Goal: Transaction & Acquisition: Purchase product/service

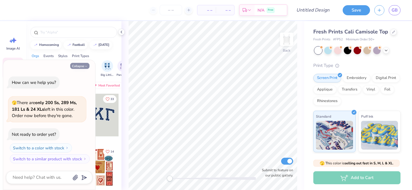
click at [81, 66] on button "Collapse" at bounding box center [79, 66] width 19 height 6
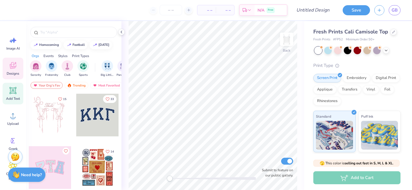
click at [20, 98] on div "Add Text" at bounding box center [13, 94] width 21 height 22
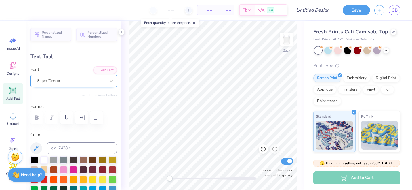
click at [48, 80] on div "Super Dream" at bounding box center [72, 80] width 70 height 9
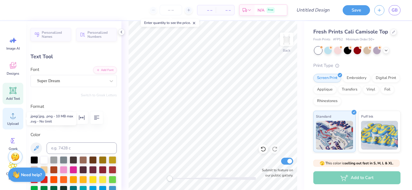
click at [16, 123] on span "Upload" at bounding box center [13, 123] width 12 height 5
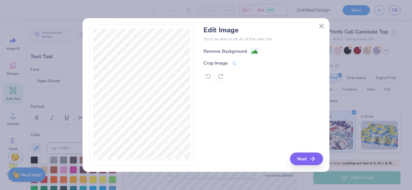
click at [238, 48] on div "Remove Background" at bounding box center [224, 51] width 43 height 7
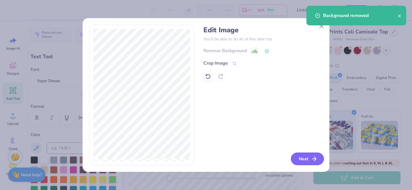
click at [301, 158] on button "Next" at bounding box center [307, 158] width 33 height 13
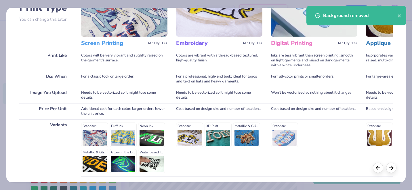
scroll to position [71, 0]
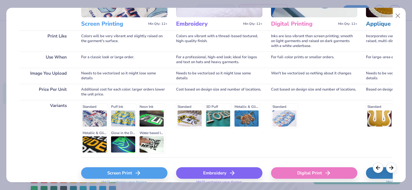
click at [125, 173] on div "Screen Print" at bounding box center [124, 173] width 86 height 12
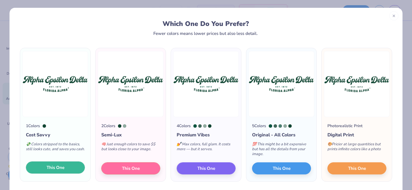
click at [73, 165] on button "This One" at bounding box center [55, 167] width 59 height 12
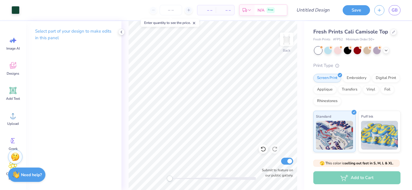
click at [10, 10] on div "Art colors" at bounding box center [10, 10] width 20 height 20
click at [15, 10] on div at bounding box center [16, 9] width 8 height 8
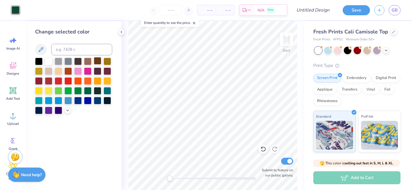
click at [98, 60] on div at bounding box center [97, 60] width 7 height 7
click at [78, 60] on div at bounding box center [77, 60] width 7 height 7
click at [39, 79] on div at bounding box center [38, 80] width 7 height 7
click at [262, 147] on icon at bounding box center [263, 148] width 5 height 5
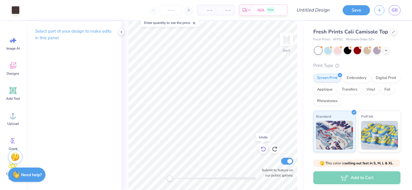
click at [262, 147] on icon at bounding box center [263, 148] width 5 height 5
click at [384, 53] on div at bounding box center [357, 50] width 86 height 7
click at [385, 53] on div at bounding box center [357, 50] width 86 height 7
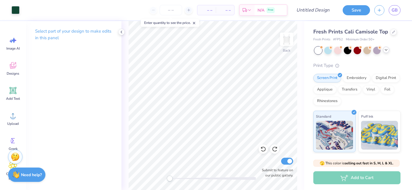
click at [385, 51] on icon at bounding box center [386, 49] width 5 height 5
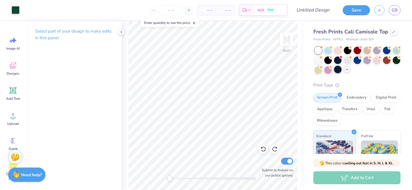
click at [338, 69] on div at bounding box center [337, 69] width 7 height 7
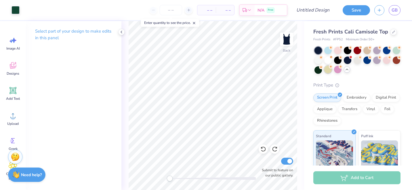
click at [330, 69] on div at bounding box center [327, 69] width 7 height 7
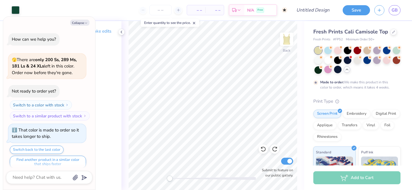
scroll to position [5, 0]
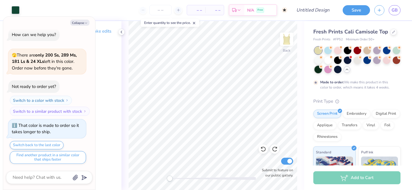
click at [318, 69] on div at bounding box center [317, 69] width 7 height 7
click at [397, 61] on div at bounding box center [396, 59] width 7 height 7
click at [387, 58] on icon at bounding box center [389, 57] width 4 height 4
click at [364, 61] on div at bounding box center [366, 59] width 7 height 7
click at [387, 50] on div at bounding box center [386, 49] width 7 height 7
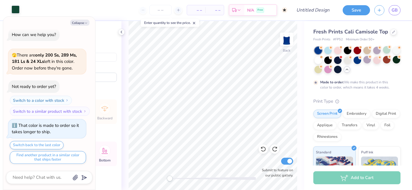
click at [16, 9] on div at bounding box center [16, 9] width 8 height 8
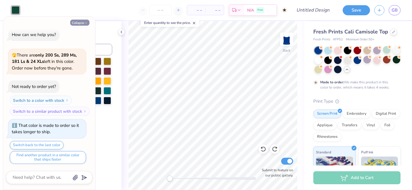
click at [84, 23] on button "Collapse" at bounding box center [79, 23] width 19 height 6
type textarea "x"
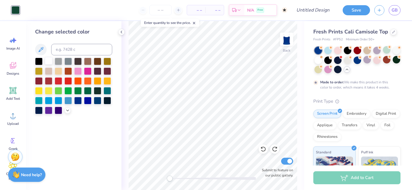
click at [48, 60] on div at bounding box center [48, 60] width 7 height 7
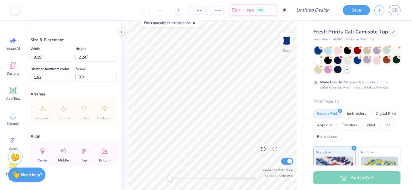
type input "1.50"
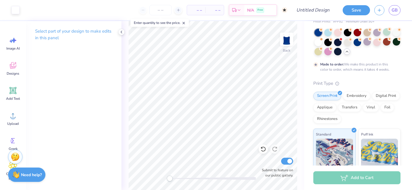
scroll to position [26, 0]
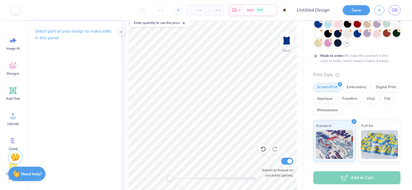
click at [20, 173] on div "Need help? Chat with us." at bounding box center [26, 173] width 37 height 14
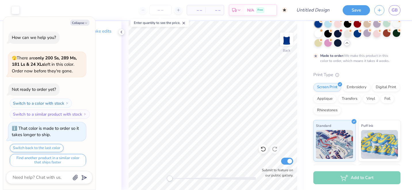
scroll to position [0, 0]
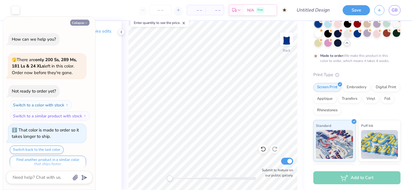
click at [83, 23] on button "Collapse" at bounding box center [79, 23] width 19 height 6
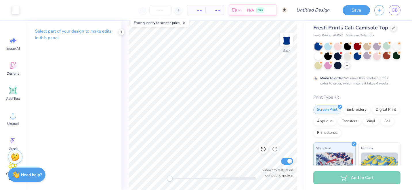
scroll to position [5, 0]
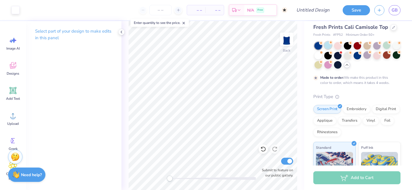
click at [326, 47] on div at bounding box center [327, 44] width 7 height 7
click at [332, 45] on div at bounding box center [327, 44] width 7 height 7
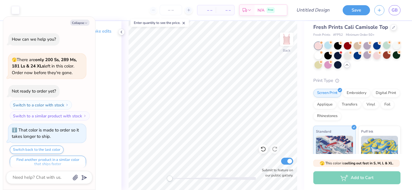
scroll to position [108, 0]
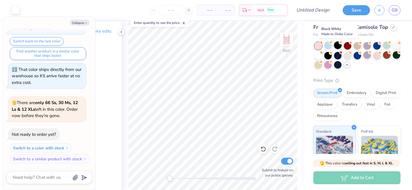
click at [340, 46] on div at bounding box center [337, 44] width 7 height 7
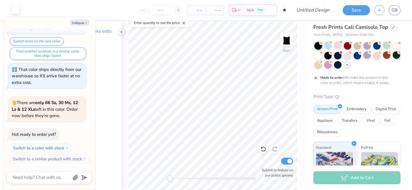
scroll to position [156, 0]
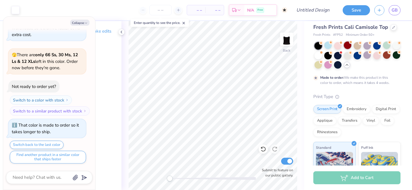
drag, startPoint x: 336, startPoint y: 45, endPoint x: 345, endPoint y: 45, distance: 9.2
click at [336, 45] on div at bounding box center [337, 45] width 7 height 7
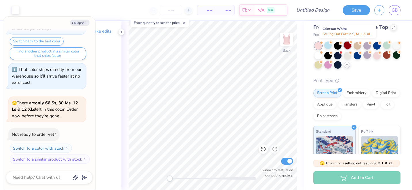
click at [348, 45] on div at bounding box center [347, 44] width 7 height 7
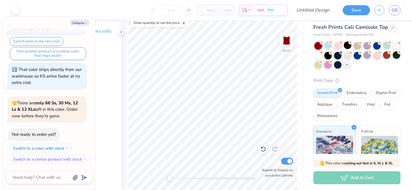
scroll to position [334, 0]
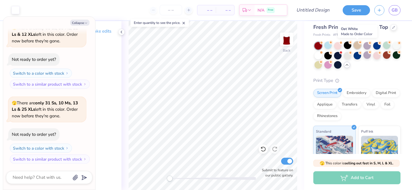
click at [360, 45] on div at bounding box center [356, 44] width 7 height 7
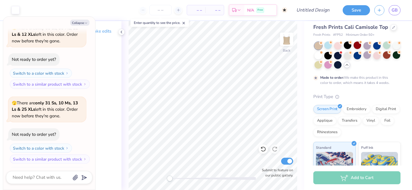
scroll to position [382, 0]
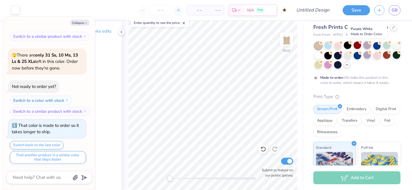
click at [368, 45] on div at bounding box center [366, 44] width 7 height 7
click at [381, 46] on div at bounding box center [376, 44] width 7 height 7
click at [316, 56] on div at bounding box center [317, 54] width 7 height 7
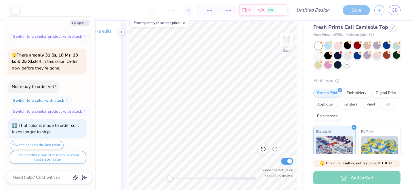
scroll to position [485, 0]
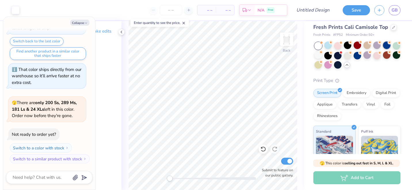
click at [383, 46] on div at bounding box center [386, 44] width 7 height 7
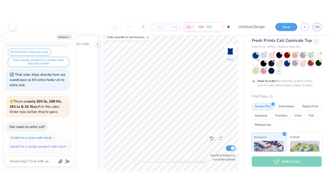
scroll to position [533, 0]
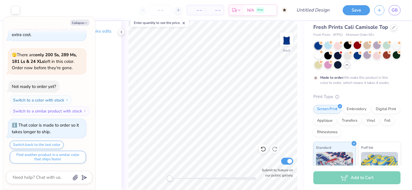
click at [185, 23] on line at bounding box center [184, 23] width 2 height 2
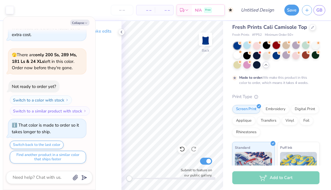
click at [277, 45] on div at bounding box center [275, 44] width 7 height 7
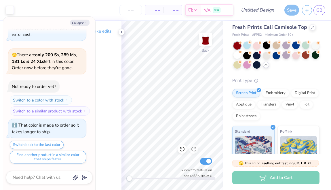
scroll to position [636, 0]
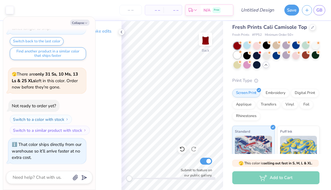
click at [237, 55] on div at bounding box center [236, 54] width 7 height 7
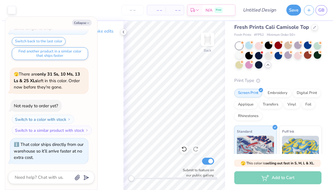
scroll to position [711, 0]
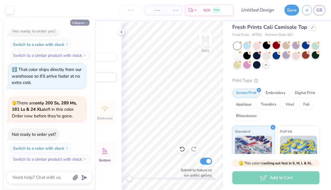
click at [82, 23] on button "Collapse" at bounding box center [79, 23] width 19 height 6
type textarea "x"
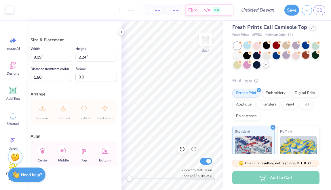
click at [11, 12] on div at bounding box center [10, 9] width 8 height 8
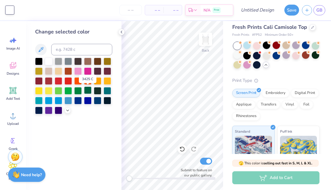
click at [87, 91] on div at bounding box center [87, 89] width 7 height 7
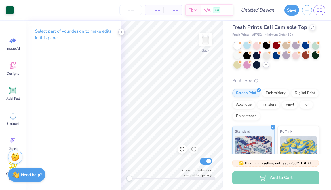
click at [122, 33] on icon at bounding box center [121, 32] width 5 height 5
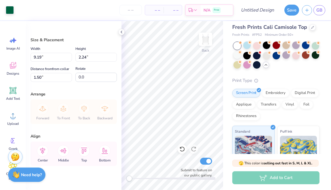
type input "1.77"
click at [223, 63] on div "Fresh Prints Cali Camisole Top Fresh Prints # FP52 Minimum Order: 50 + Print Ty…" at bounding box center [277, 135] width 108 height 239
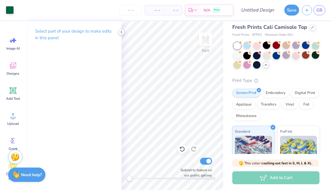
click at [119, 31] on icon at bounding box center [121, 32] width 5 height 5
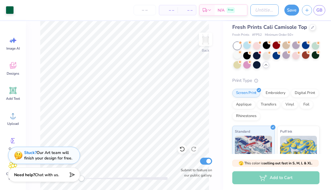
click at [250, 13] on input "Design Title" at bounding box center [264, 10] width 28 height 12
type input "tank top"
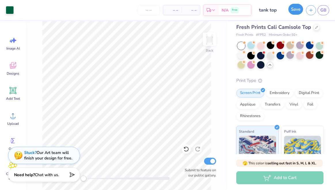
click at [295, 11] on button "Save" at bounding box center [295, 9] width 15 height 11
click at [311, 46] on div at bounding box center [309, 44] width 7 height 7
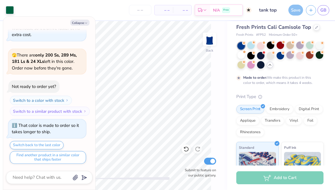
scroll to position [14, 0]
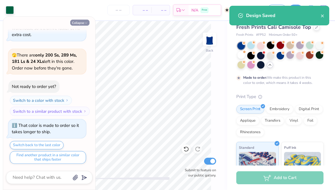
click at [73, 25] on button "Collapse" at bounding box center [79, 23] width 19 height 6
type textarea "x"
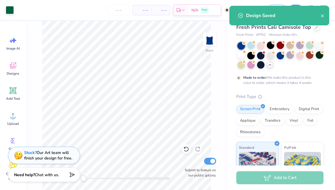
click at [166, 108] on body "Art colors – – Per Item – – Total Est. Delivery N/A Free Design Title tank top …" at bounding box center [167, 95] width 335 height 190
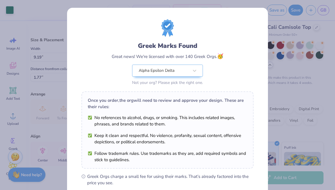
scroll to position [80, 0]
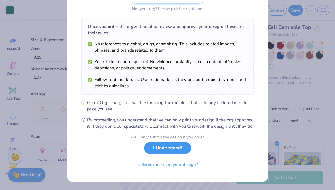
click at [174, 150] on button "I Understand!" at bounding box center [167, 148] width 47 height 12
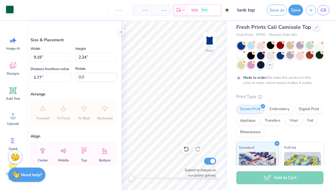
click at [10, 10] on div at bounding box center [10, 9] width 8 height 8
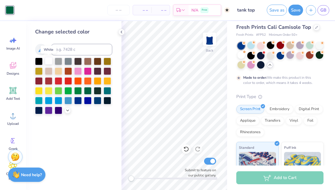
click at [47, 62] on div at bounding box center [48, 60] width 7 height 7
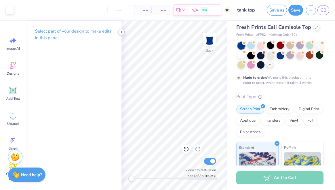
click at [121, 33] on icon at bounding box center [121, 32] width 5 height 5
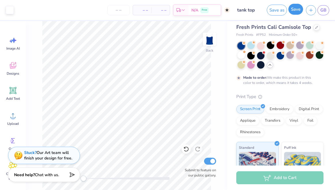
click at [294, 12] on button "Save" at bounding box center [295, 9] width 15 height 11
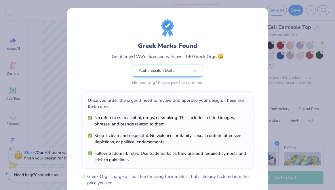
scroll to position [80, 0]
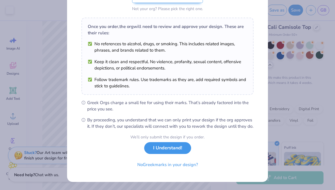
click at [176, 150] on button "I Understand!" at bounding box center [167, 148] width 47 height 12
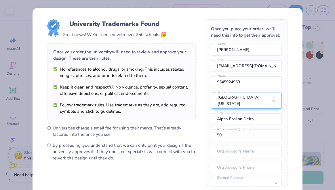
scroll to position [61, 0]
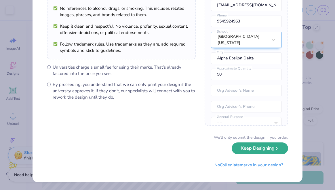
click at [255, 152] on button "Keep Designing" at bounding box center [260, 148] width 56 height 12
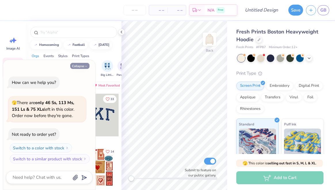
click at [86, 63] on button "Collapse" at bounding box center [79, 66] width 19 height 6
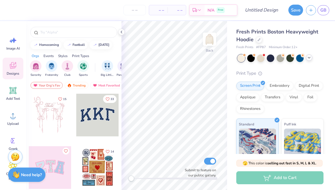
click at [310, 57] on icon at bounding box center [309, 57] width 5 height 5
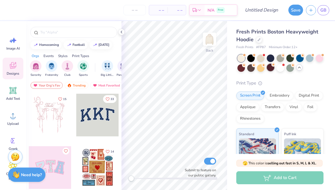
click at [268, 68] on div at bounding box center [270, 67] width 7 height 7
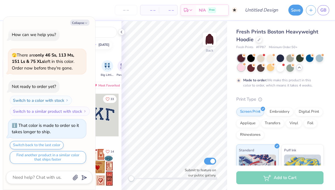
click at [241, 64] on div at bounding box center [240, 67] width 7 height 7
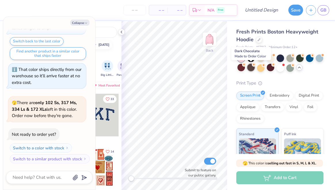
click at [251, 66] on div at bounding box center [250, 67] width 7 height 7
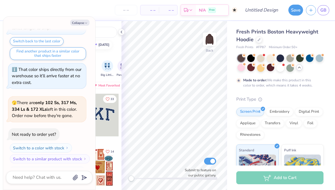
scroll to position [156, 0]
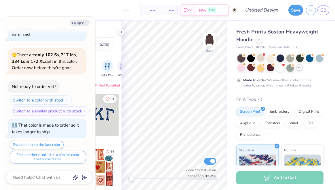
click at [264, 61] on div at bounding box center [280, 62] width 86 height 17
click at [263, 59] on div at bounding box center [260, 57] width 7 height 7
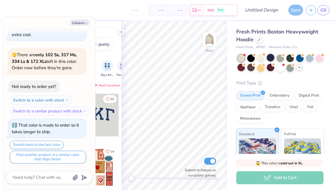
scroll to position [272, 0]
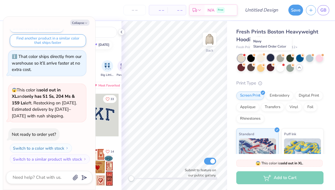
click at [272, 59] on div at bounding box center [270, 57] width 7 height 7
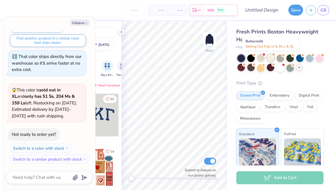
click at [269, 58] on div at bounding box center [270, 57] width 7 height 7
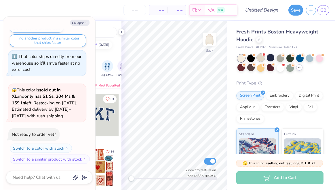
scroll to position [347, 0]
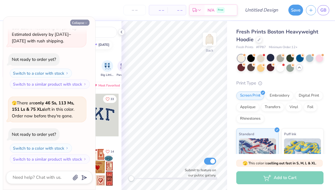
click at [75, 22] on button "Collapse" at bounding box center [79, 23] width 19 height 6
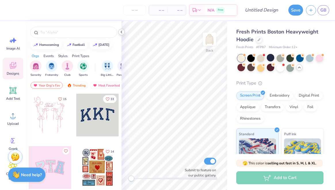
click at [121, 34] on icon at bounding box center [121, 32] width 5 height 5
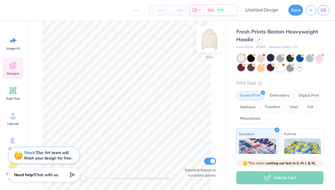
click at [204, 39] on img at bounding box center [209, 39] width 23 height 23
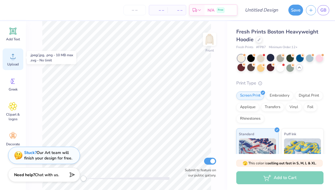
scroll to position [62, 0]
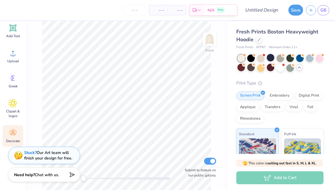
click at [15, 132] on icon at bounding box center [13, 132] width 9 height 9
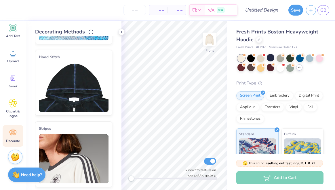
scroll to position [61, 0]
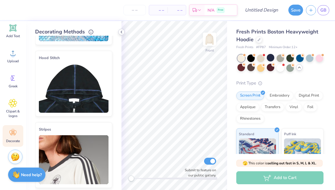
click at [122, 31] on polyline at bounding box center [121, 32] width 1 height 2
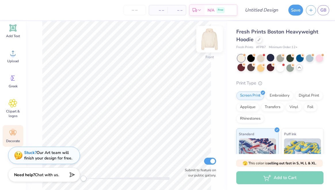
click at [209, 39] on img at bounding box center [209, 39] width 23 height 23
click at [290, 58] on div at bounding box center [289, 57] width 7 height 7
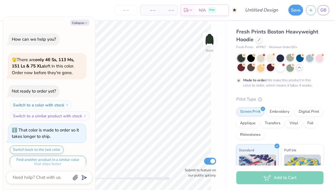
scroll to position [395, 0]
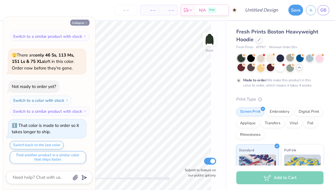
click at [83, 22] on button "Collapse" at bounding box center [79, 23] width 19 height 6
type textarea "x"
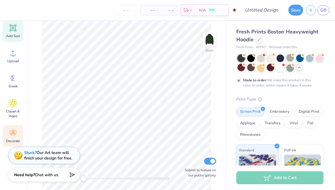
click at [15, 26] on icon at bounding box center [12, 27] width 5 height 5
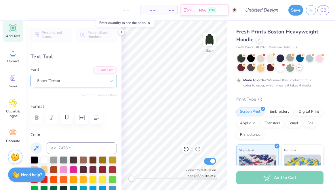
click at [70, 80] on div "Super Dream" at bounding box center [72, 80] width 70 height 9
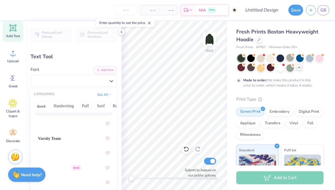
scroll to position [4356, 0]
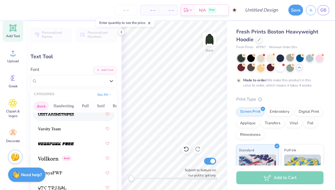
click at [43, 106] on button "Greek" at bounding box center [41, 105] width 15 height 9
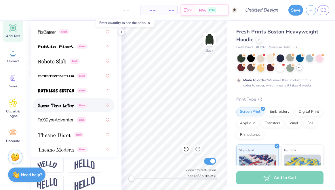
scroll to position [454, 0]
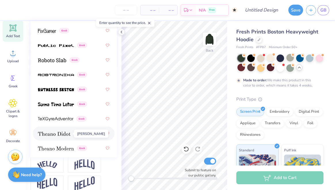
click at [68, 133] on img at bounding box center [54, 133] width 32 height 4
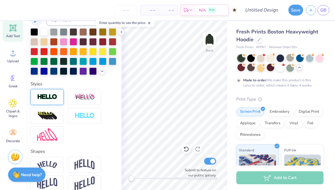
click at [55, 100] on div at bounding box center [46, 97] width 33 height 16
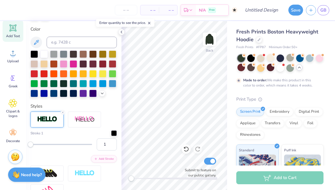
scroll to position [150, 0]
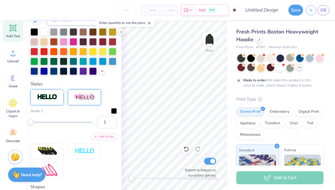
click at [78, 96] on img at bounding box center [84, 96] width 20 height 7
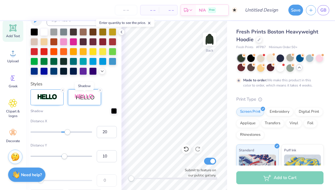
click at [76, 97] on img at bounding box center [84, 96] width 20 height 7
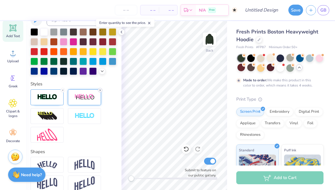
click at [101, 90] on icon at bounding box center [99, 89] width 3 height 3
click at [61, 89] on icon at bounding box center [62, 89] width 3 height 3
click at [274, 12] on input "Design Title" at bounding box center [268, 10] width 28 height 12
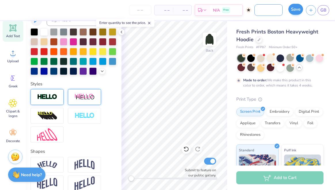
type input "unfinished hoodie"
click at [292, 13] on button "Save" at bounding box center [295, 9] width 15 height 11
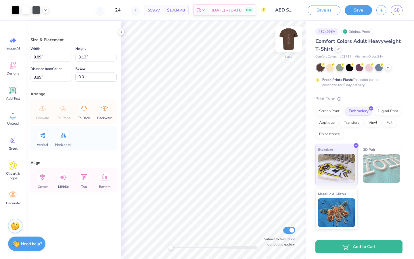
click at [286, 39] on img at bounding box center [288, 39] width 23 height 23
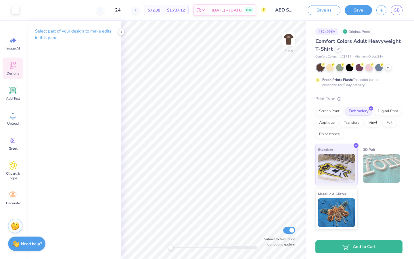
click at [11, 66] on icon at bounding box center [12, 66] width 5 height 5
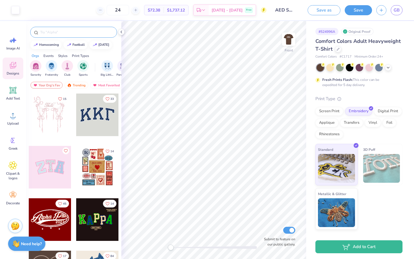
click at [66, 32] on input "text" at bounding box center [77, 32] width 74 height 6
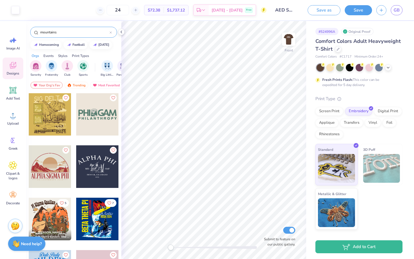
scroll to position [1154, 0]
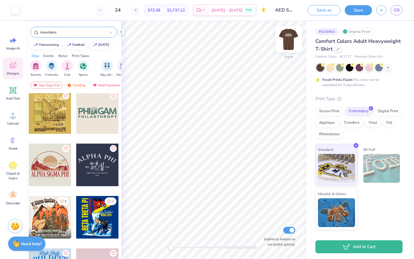
type input "mountains"
click at [287, 37] on img at bounding box center [288, 39] width 23 height 23
click at [289, 39] on img at bounding box center [288, 39] width 23 height 23
click at [60, 166] on div at bounding box center [50, 165] width 43 height 43
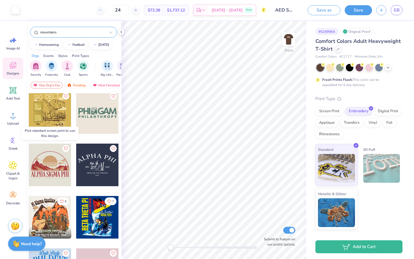
click at [52, 167] on div at bounding box center [50, 165] width 43 height 43
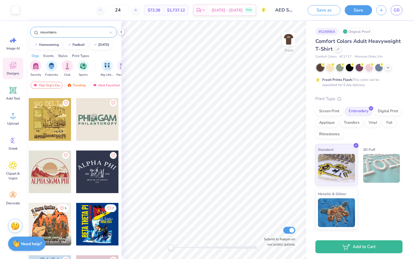
scroll to position [1145, 0]
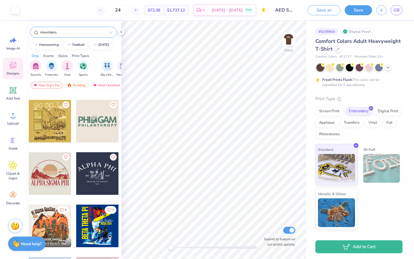
click at [47, 169] on div "Shannon MacDonald Zeta Tau Alpha, University of Washington 5 Izzy Robinson Pi S…" at bounding box center [73, 186] width 95 height 187
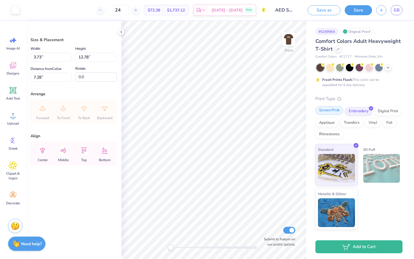
click at [333, 112] on div "Screen Print" at bounding box center [330, 110] width 28 height 9
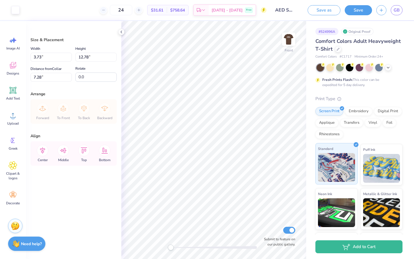
click at [337, 166] on img at bounding box center [336, 167] width 37 height 29
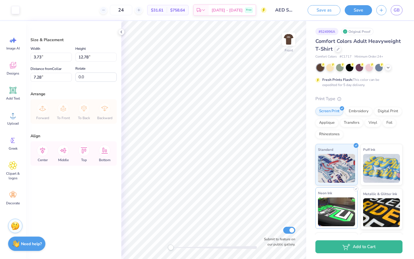
scroll to position [39, 0]
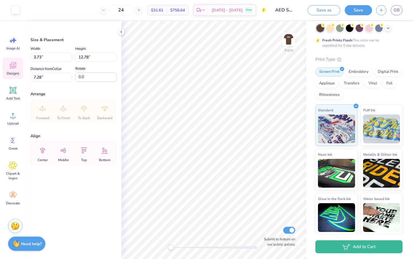
click at [16, 72] on span "Designs" at bounding box center [13, 73] width 13 height 5
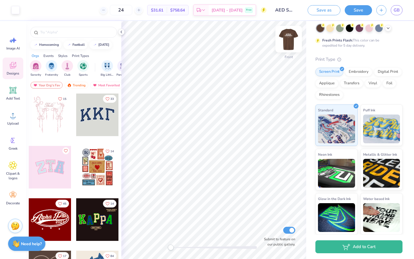
click at [294, 43] on img at bounding box center [288, 39] width 23 height 23
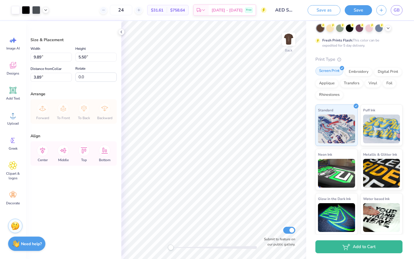
click at [333, 74] on div "Screen Print" at bounding box center [330, 71] width 28 height 9
click at [358, 73] on div "Embroidery" at bounding box center [358, 71] width 27 height 9
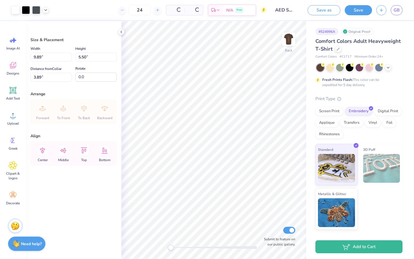
scroll to position [0, 0]
click at [328, 113] on div "Screen Print" at bounding box center [330, 110] width 28 height 9
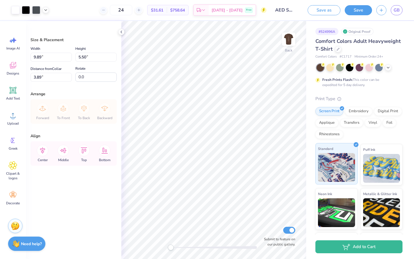
click at [343, 177] on img at bounding box center [336, 167] width 37 height 29
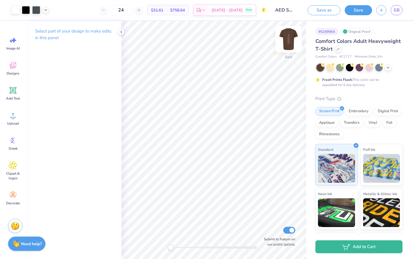
click at [290, 41] on img at bounding box center [288, 39] width 23 height 23
click at [11, 72] on span "Designs" at bounding box center [13, 73] width 13 height 5
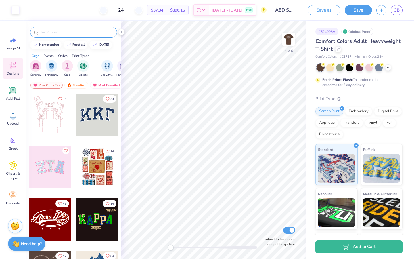
click at [70, 32] on input "text" at bounding box center [77, 32] width 74 height 6
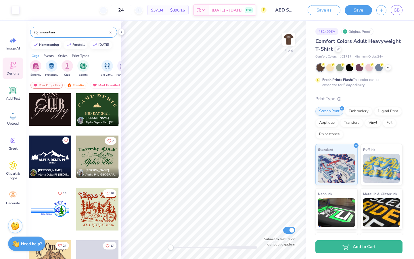
scroll to position [1689, 0]
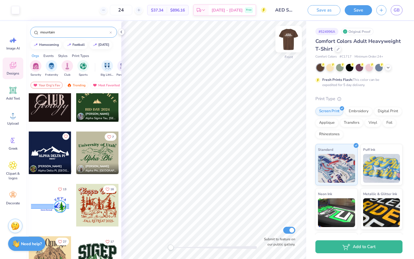
type input "mountain"
click at [292, 38] on img at bounding box center [288, 39] width 23 height 23
click at [292, 40] on img at bounding box center [288, 39] width 23 height 23
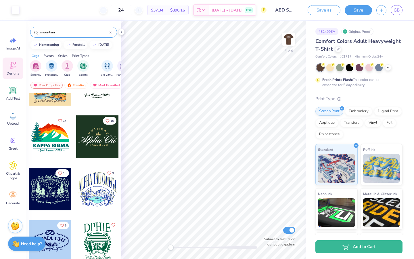
scroll to position [1863, 0]
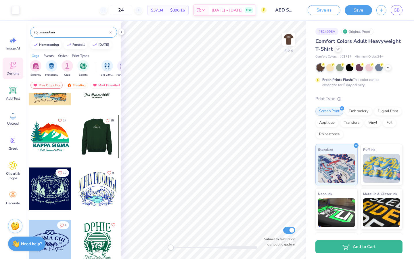
click at [55, 134] on div at bounding box center [50, 136] width 43 height 43
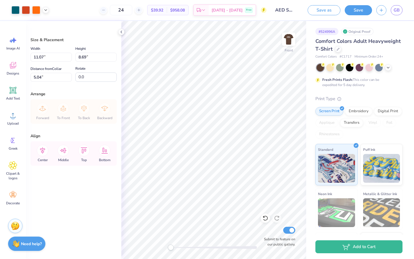
type input "11.07"
type input "8.69"
type input "5.04"
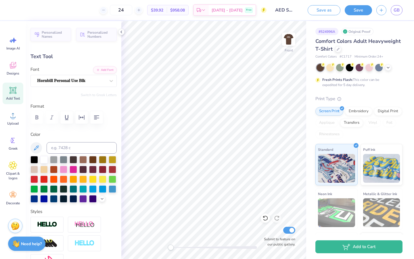
scroll to position [0, 1]
click at [264, 215] on div at bounding box center [265, 217] width 9 height 9
click at [264, 217] on icon at bounding box center [263, 216] width 1 height 1
type input "10.98"
click at [266, 221] on div at bounding box center [265, 217] width 9 height 9
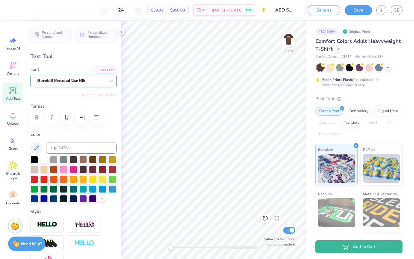
click at [103, 79] on div "Hornbill Personal Use Blk" at bounding box center [72, 80] width 70 height 9
type textarea "FLORIDA ALPHA"
type input "11.85"
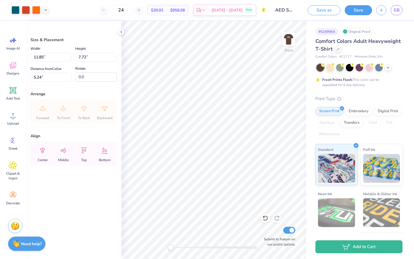
type input "5.24"
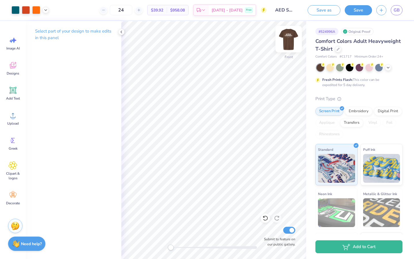
click at [283, 36] on img at bounding box center [288, 39] width 23 height 23
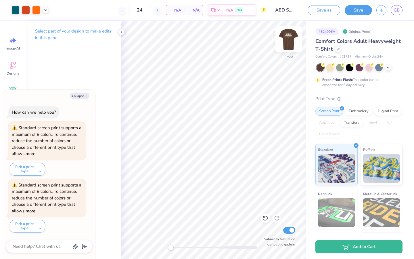
click at [285, 42] on img at bounding box center [288, 39] width 23 height 23
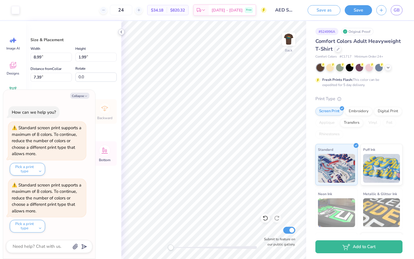
type textarea "x"
type input "5.10"
type textarea "x"
type input "10.57"
type input "2.35"
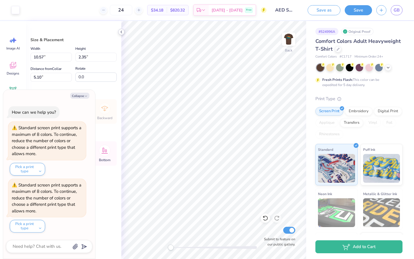
type textarea "x"
type input "4.22"
type textarea "x"
type input "11.38"
type input "2.53"
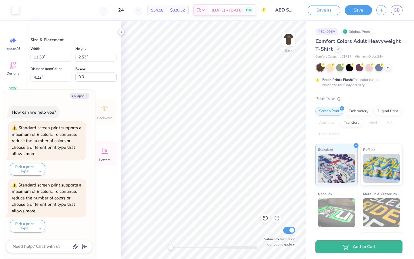
type textarea "x"
type input "3.00"
type textarea "x"
type input "3.50"
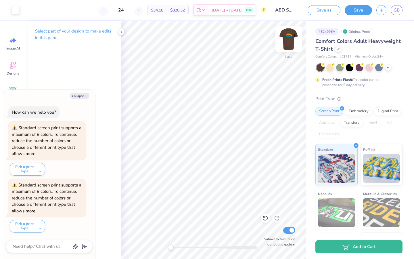
click at [291, 38] on img at bounding box center [288, 39] width 23 height 23
click at [123, 31] on icon at bounding box center [121, 32] width 5 height 5
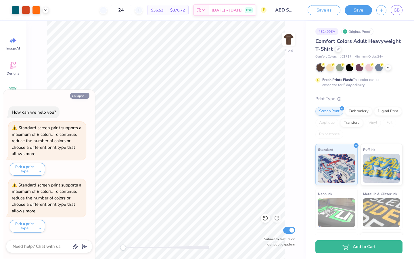
click at [83, 95] on button "Collapse" at bounding box center [79, 96] width 19 height 6
type textarea "x"
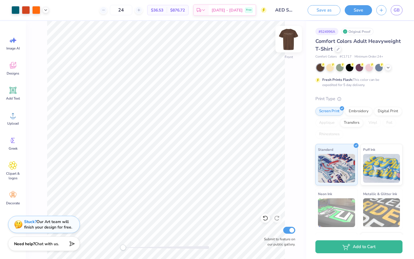
click at [289, 39] on img at bounding box center [288, 39] width 23 height 23
click at [289, 39] on img at bounding box center [289, 39] width 12 height 12
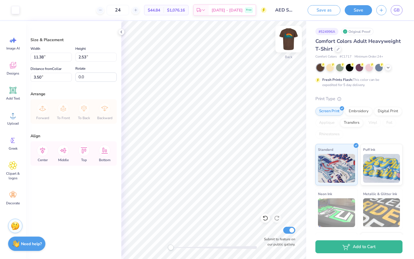
type input "4.08"
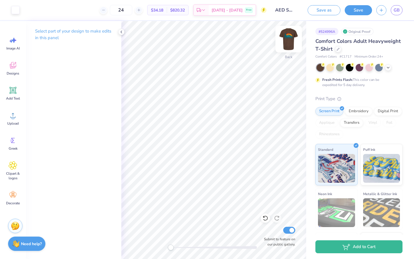
click at [288, 35] on img at bounding box center [288, 39] width 23 height 23
click at [123, 32] on icon at bounding box center [121, 32] width 5 height 5
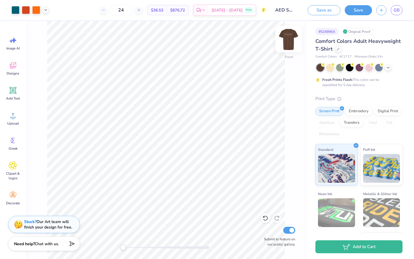
click at [287, 39] on img at bounding box center [288, 39] width 23 height 23
click at [293, 38] on img at bounding box center [288, 39] width 23 height 23
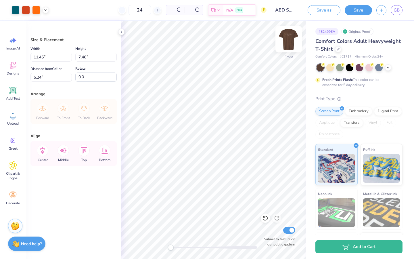
type input "11.45"
type input "7.46"
type input "5.78"
click at [307, 158] on div "# 524996A Original Proof Comfort Colors Adult Heavyweight T-Shirt Comfort Color…" at bounding box center [360, 147] width 108 height 253
type input "12.45"
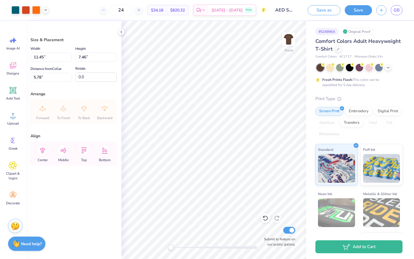
type input "8.11"
type input "5.03"
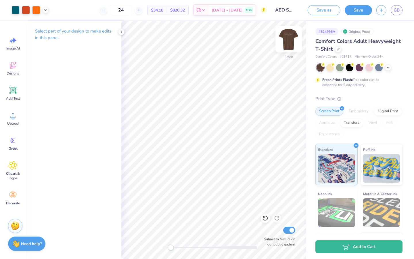
click at [283, 39] on img at bounding box center [288, 39] width 23 height 23
click at [292, 38] on img at bounding box center [288, 39] width 23 height 23
click at [286, 40] on img at bounding box center [288, 39] width 23 height 23
click at [286, 40] on img at bounding box center [289, 39] width 12 height 12
click at [290, 37] on img at bounding box center [288, 39] width 23 height 23
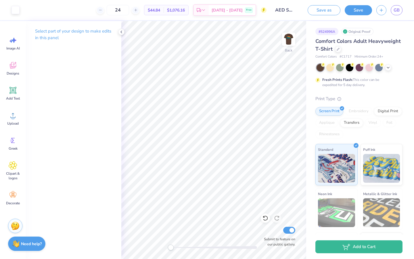
click at [290, 37] on img at bounding box center [289, 39] width 12 height 12
click at [290, 37] on img at bounding box center [288, 39] width 23 height 23
click at [290, 37] on img at bounding box center [289, 39] width 12 height 12
click at [287, 41] on img at bounding box center [288, 39] width 23 height 23
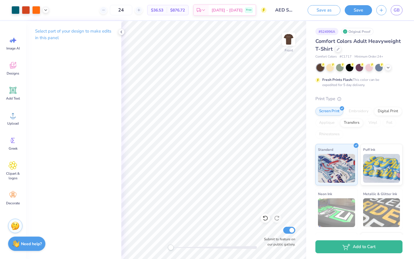
click at [287, 41] on img at bounding box center [289, 39] width 12 height 12
click at [289, 41] on img at bounding box center [288, 39] width 23 height 23
click at [289, 36] on img at bounding box center [288, 39] width 23 height 23
click at [289, 36] on img at bounding box center [289, 39] width 12 height 12
click at [123, 32] on icon at bounding box center [121, 32] width 5 height 5
